Goal: Information Seeking & Learning: Understand process/instructions

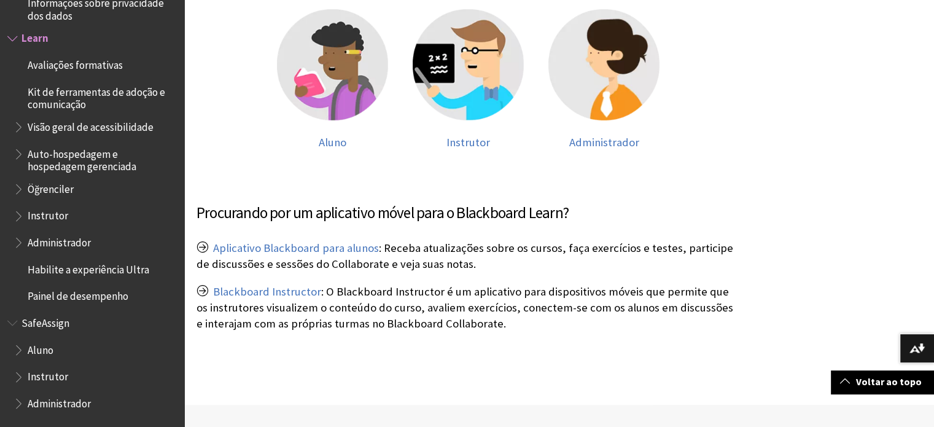
scroll to position [281, 0]
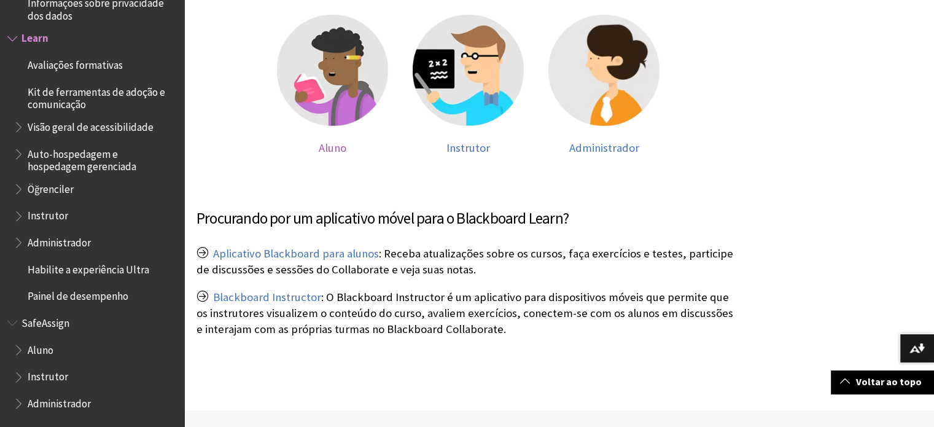
click at [329, 147] on span "Aluno" at bounding box center [333, 148] width 28 height 14
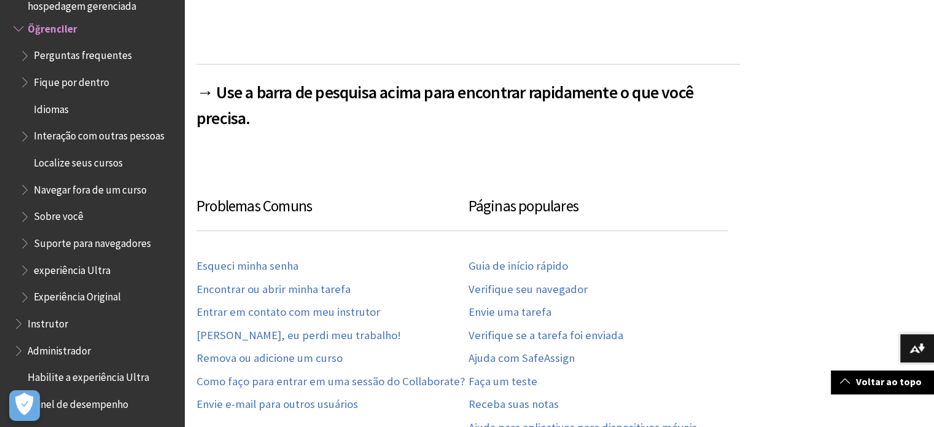
scroll to position [540, 0]
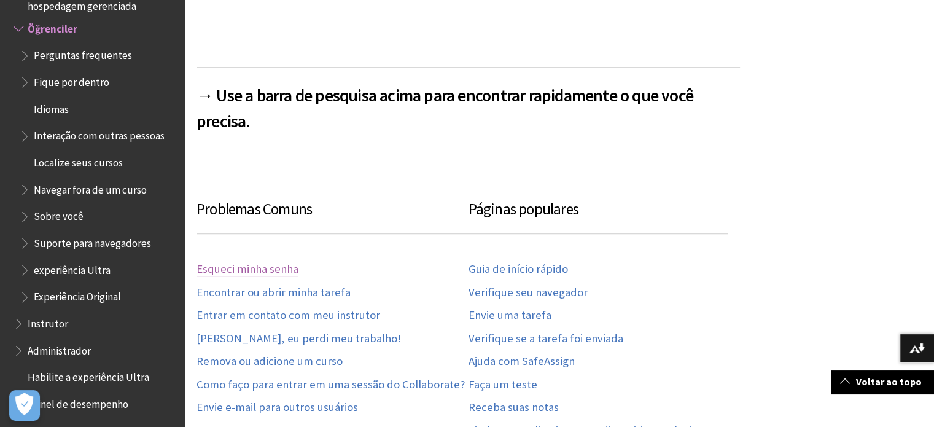
click at [276, 265] on link "Esqueci minha senha" at bounding box center [248, 269] width 102 height 14
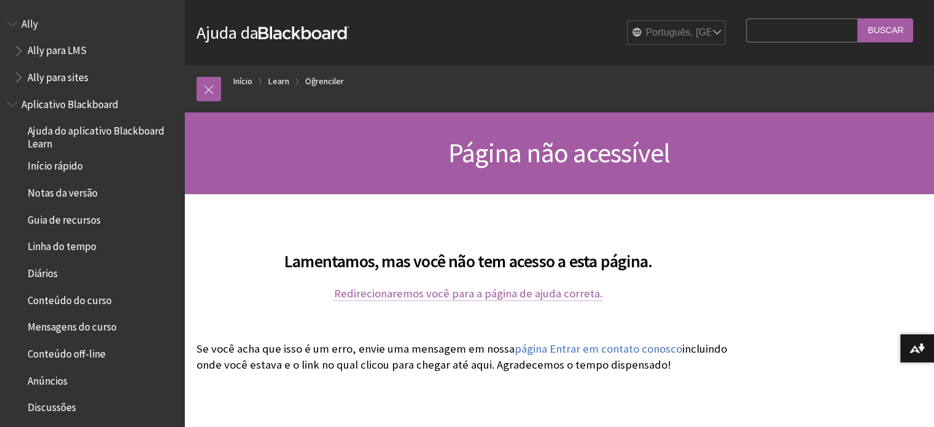
click at [434, 298] on link "Redirecionaremos você para a página de ajuda correta." at bounding box center [468, 293] width 268 height 15
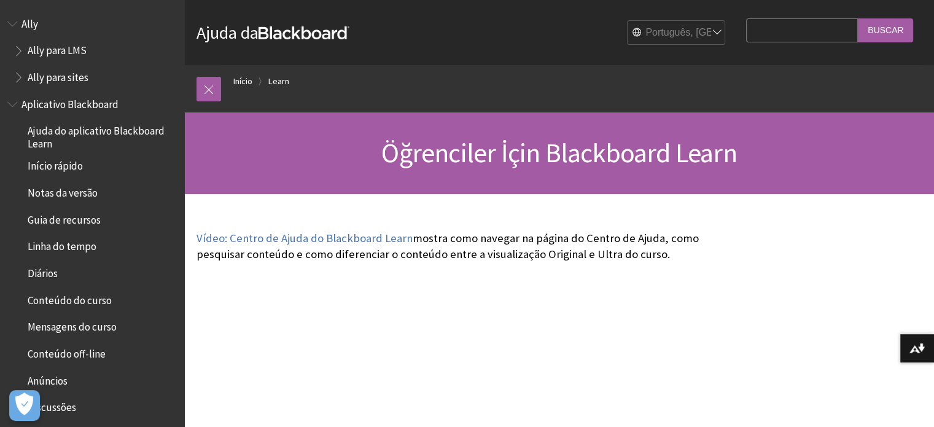
scroll to position [1082, 0]
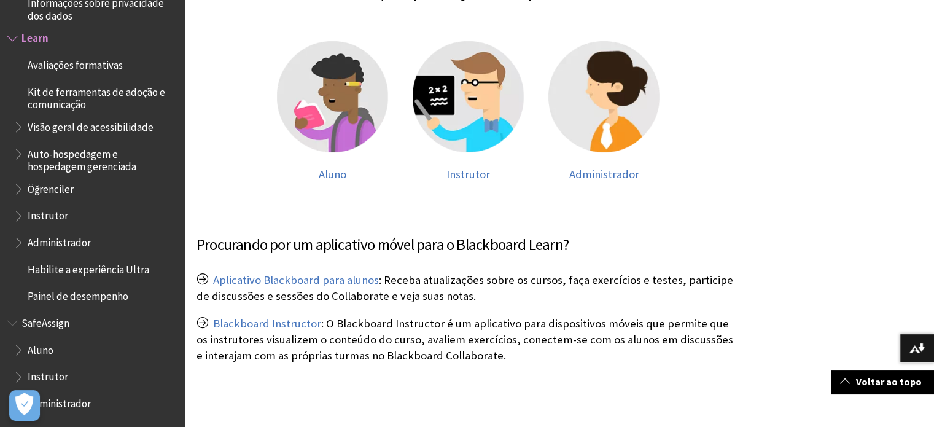
scroll to position [256, 0]
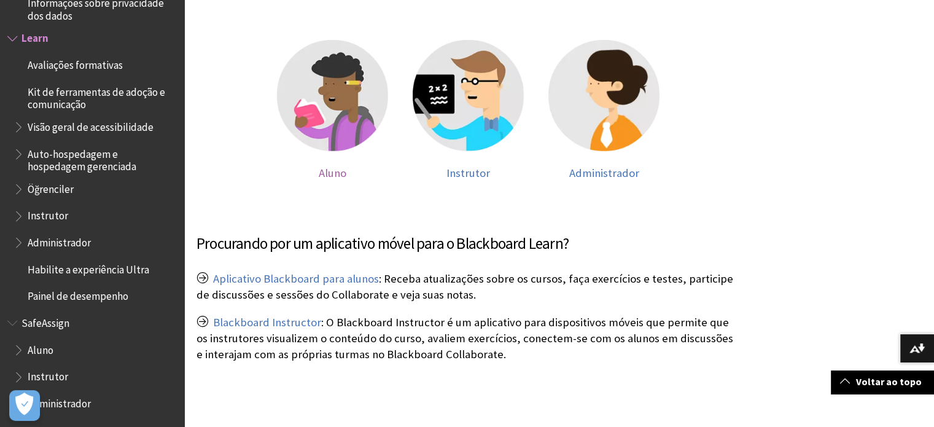
click at [332, 126] on img at bounding box center [332, 95] width 111 height 111
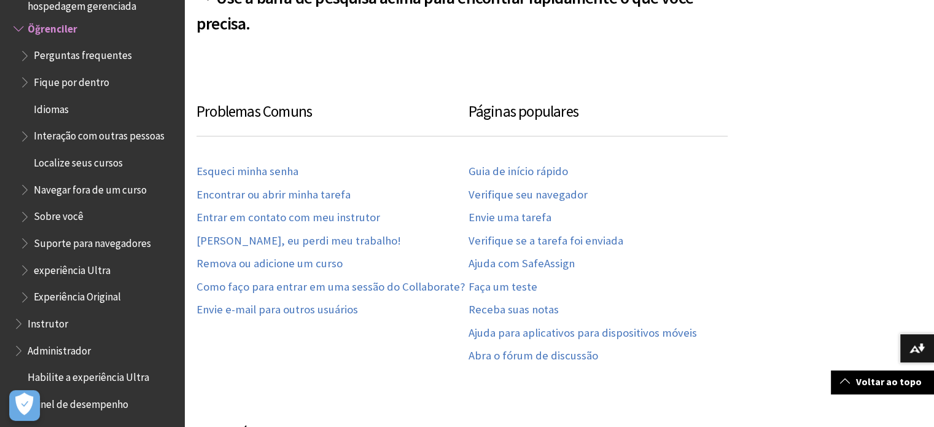
scroll to position [635, 0]
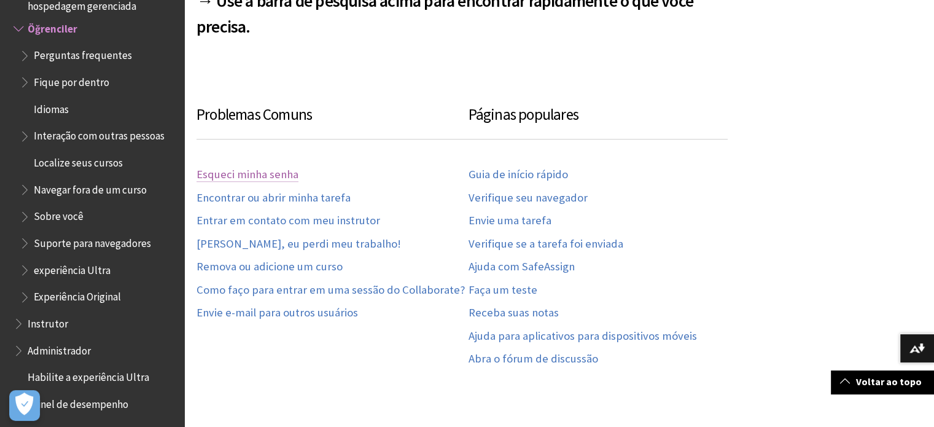
click at [272, 176] on link "Esqueci minha senha" at bounding box center [248, 175] width 102 height 14
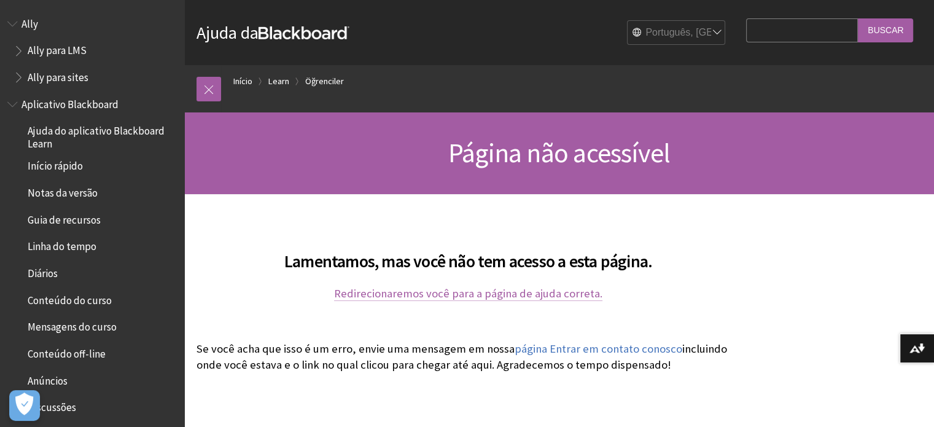
click at [502, 296] on link "Redirecionaremos você para a página de ajuda correta." at bounding box center [468, 293] width 268 height 15
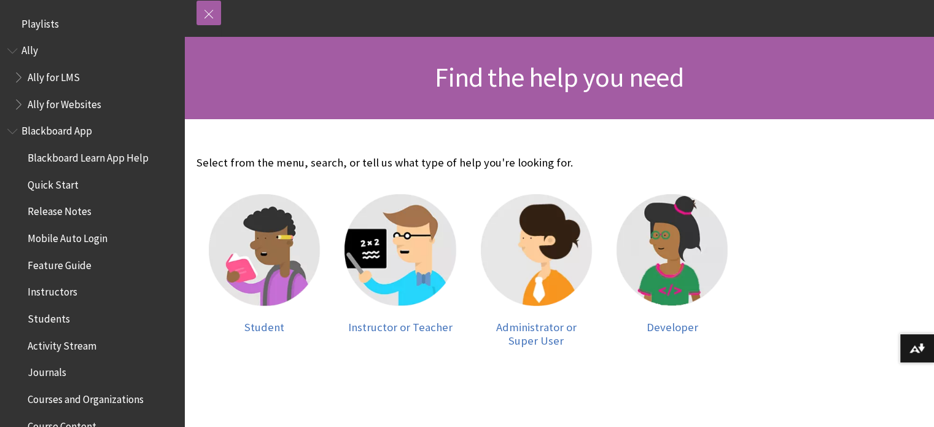
scroll to position [161, 0]
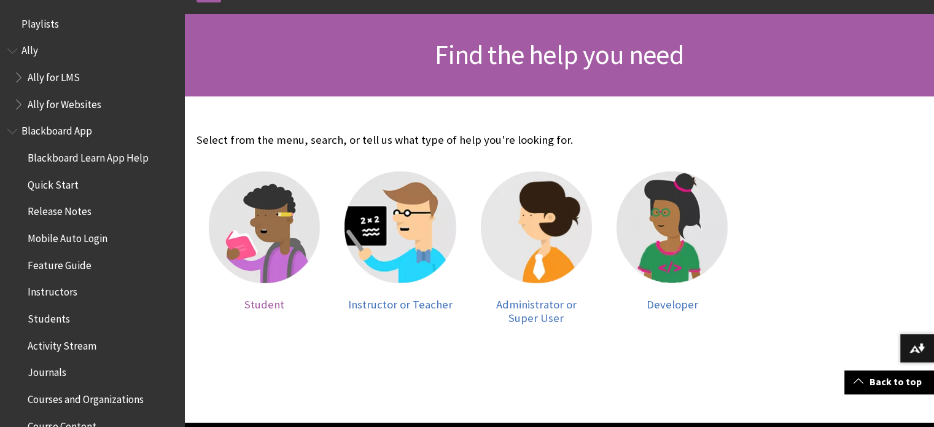
click at [289, 247] on img at bounding box center [264, 226] width 111 height 111
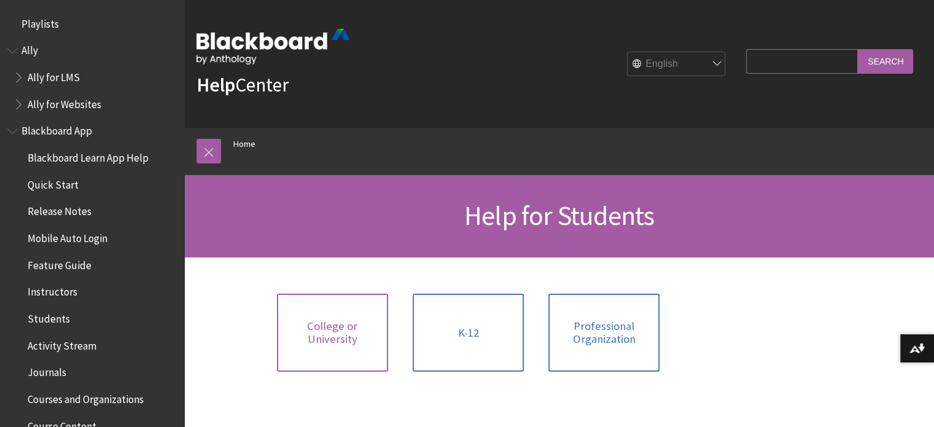
click at [367, 320] on span "College or University" at bounding box center [332, 332] width 96 height 26
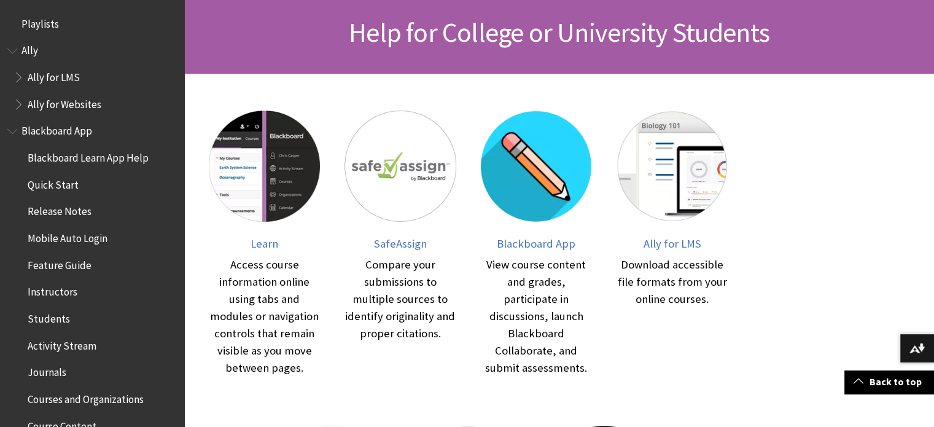
scroll to position [174, 0]
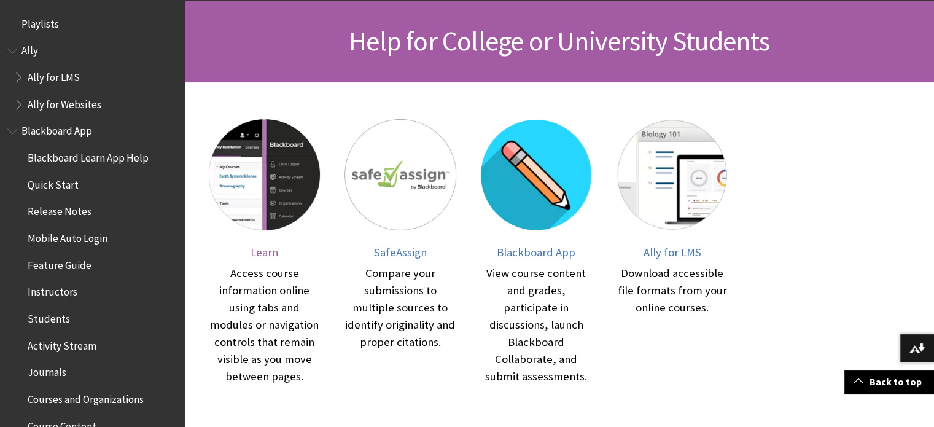
click at [276, 172] on img at bounding box center [264, 174] width 111 height 111
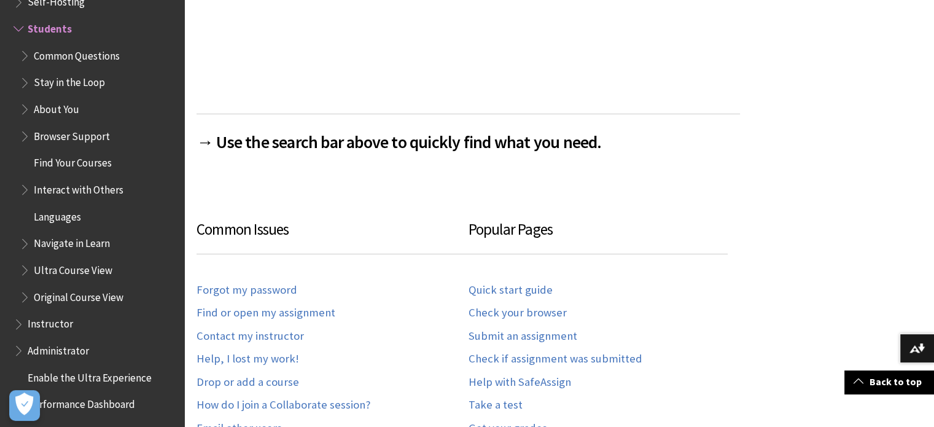
scroll to position [582, 0]
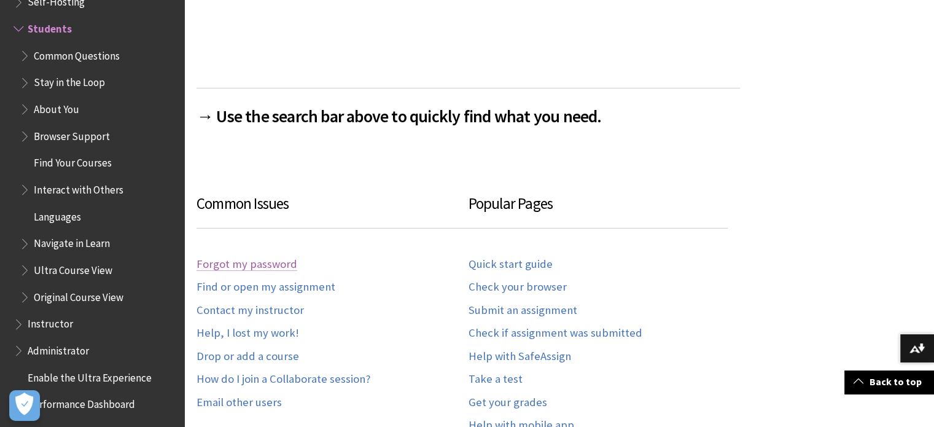
click at [277, 262] on link "Forgot my password" at bounding box center [247, 264] width 101 height 14
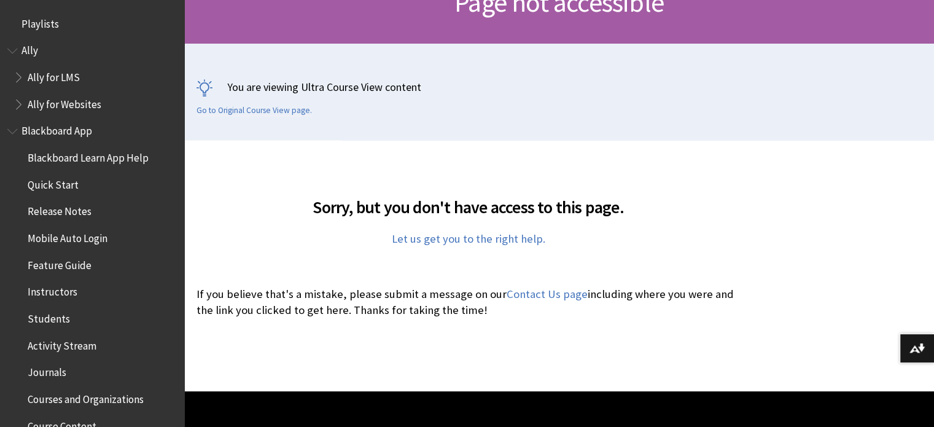
scroll to position [219, 0]
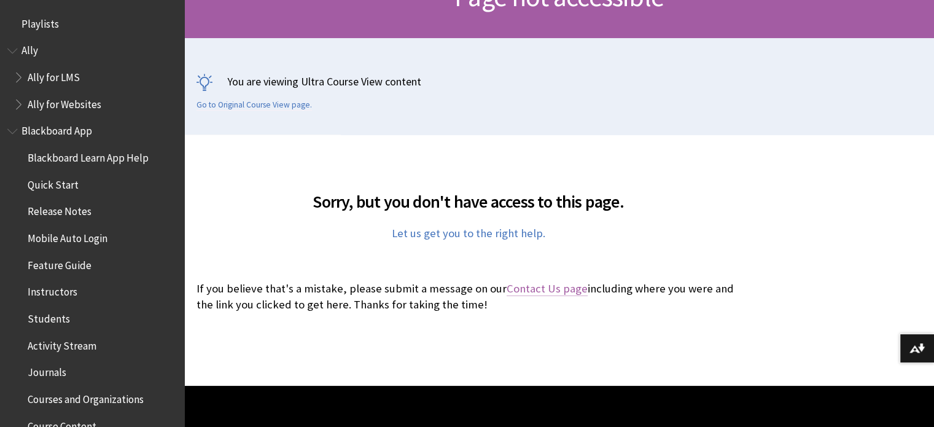
click at [543, 285] on link "Contact Us page" at bounding box center [547, 288] width 81 height 15
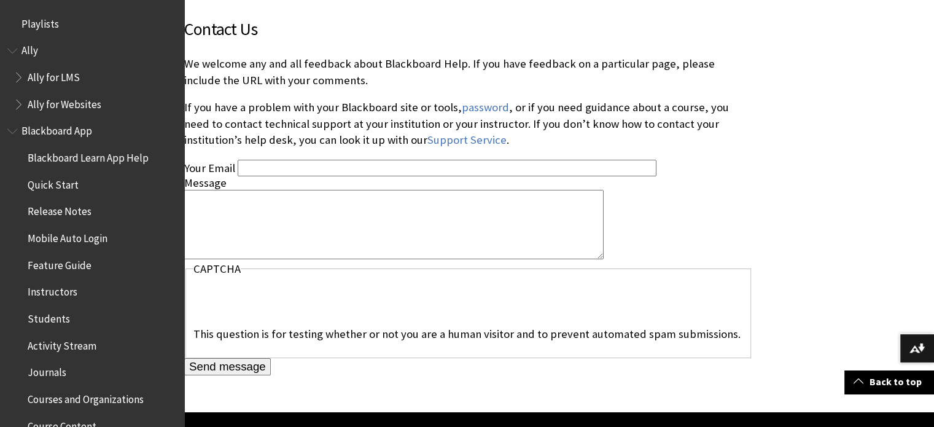
scroll to position [303, 0]
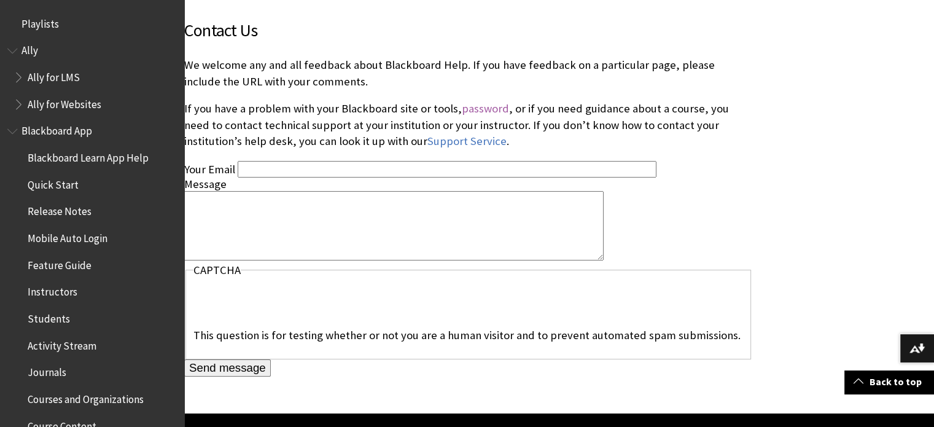
click at [482, 112] on link "password" at bounding box center [485, 108] width 47 height 14
